Goal: Unclear

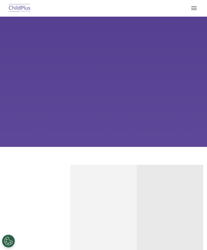
select select "MEDIUM"
click at [196, 9] on button "button" at bounding box center [194, 8] width 11 height 8
click at [17, 9] on img at bounding box center [20, 8] width 24 height 12
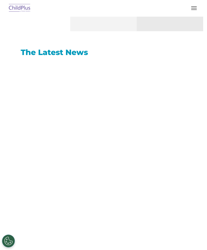
select select "MEDIUM"
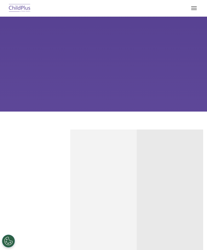
scroll to position [0, 0]
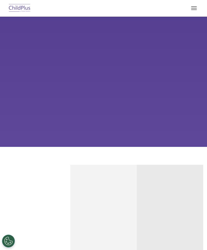
select select "MEDIUM"
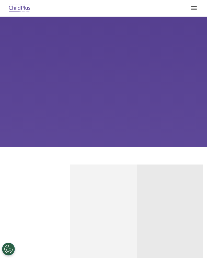
select select "MEDIUM"
click at [193, 11] on button "button" at bounding box center [194, 8] width 11 height 8
click at [191, 9] on button "button" at bounding box center [194, 8] width 11 height 8
click at [191, 8] on button "button" at bounding box center [194, 8] width 11 height 8
click at [191, 9] on button "button" at bounding box center [194, 8] width 11 height 8
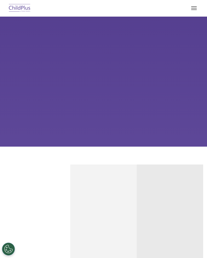
click at [24, 9] on img at bounding box center [20, 8] width 24 height 12
select select "MEDIUM"
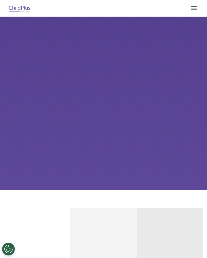
select select "MEDIUM"
